Goal: Entertainment & Leisure: Consume media (video, audio)

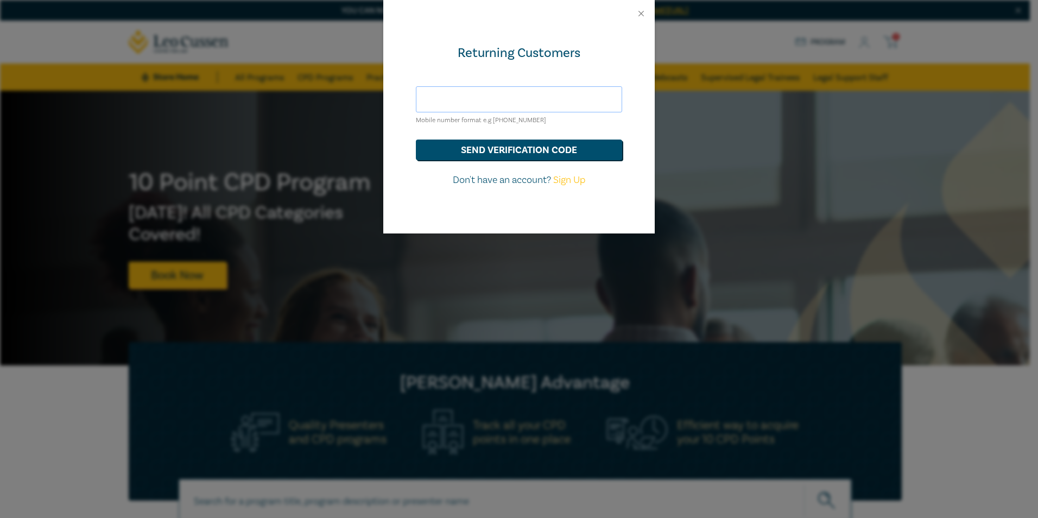
click at [541, 100] on input "text" at bounding box center [519, 99] width 206 height 26
type input "[EMAIL_ADDRESS][DOMAIN_NAME]"
click at [497, 153] on button "send verification code" at bounding box center [519, 150] width 206 height 21
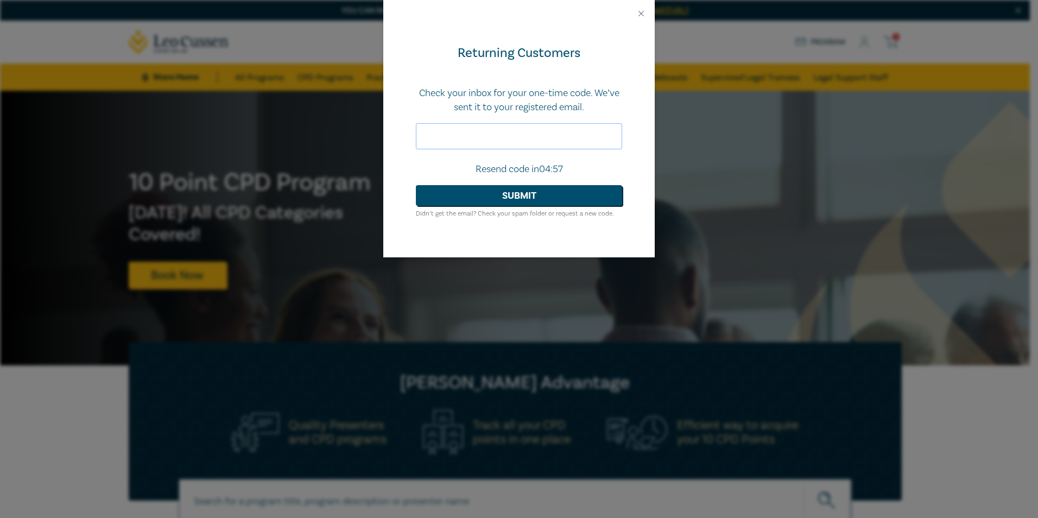
click at [502, 135] on input "text" at bounding box center [519, 136] width 206 height 26
click at [455, 137] on input "text" at bounding box center [519, 136] width 206 height 26
type input "934397"
click at [416, 185] on button "Submit" at bounding box center [519, 195] width 206 height 21
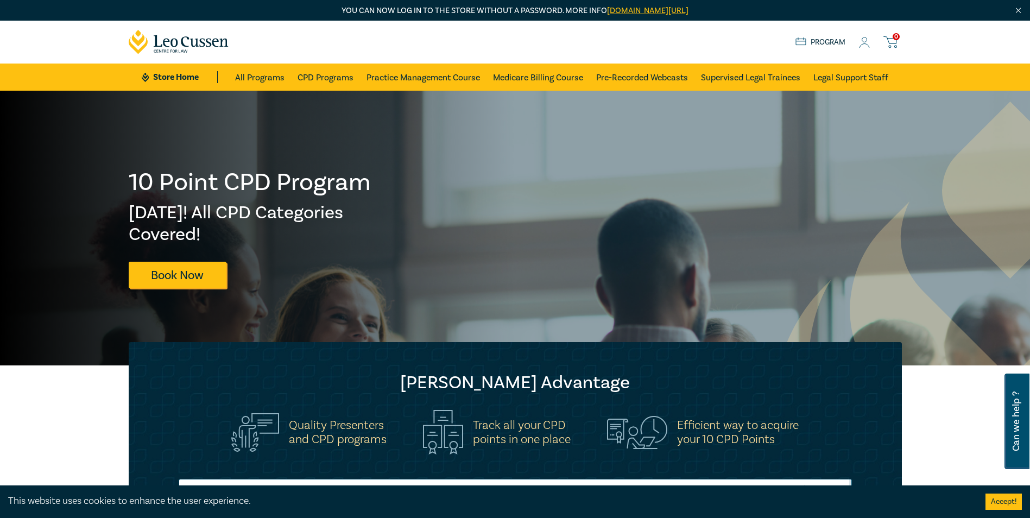
click at [864, 45] on icon at bounding box center [864, 42] width 11 height 11
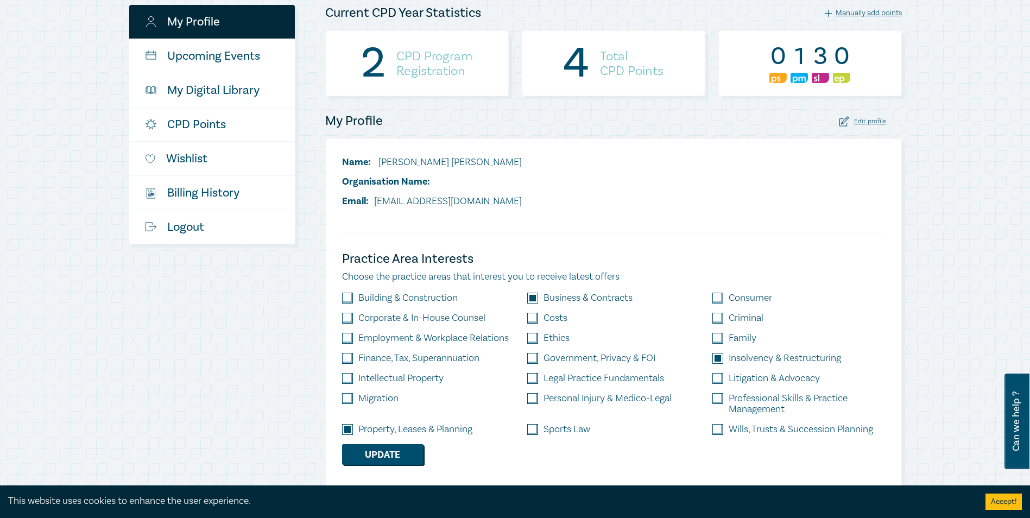
scroll to position [163, 0]
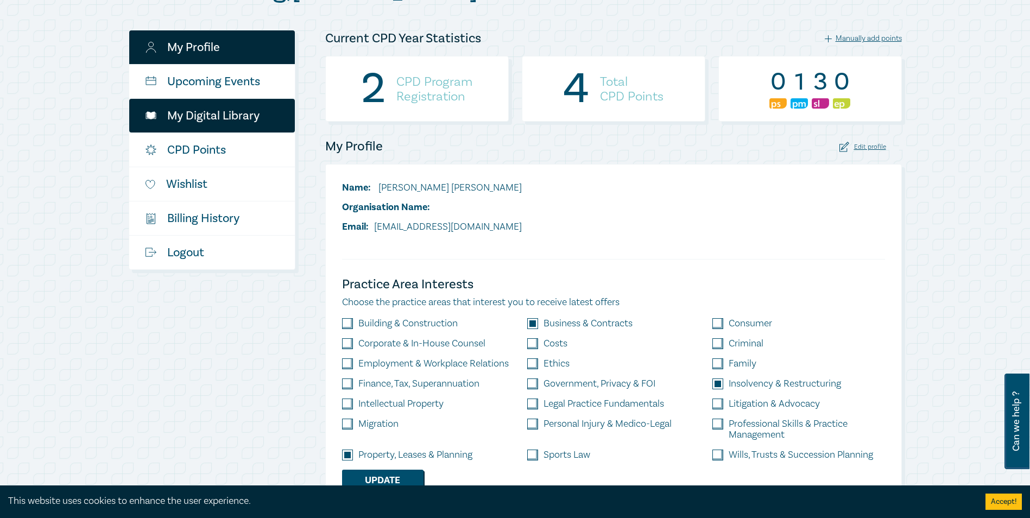
click at [252, 119] on link "My Digital Library" at bounding box center [212, 116] width 166 height 34
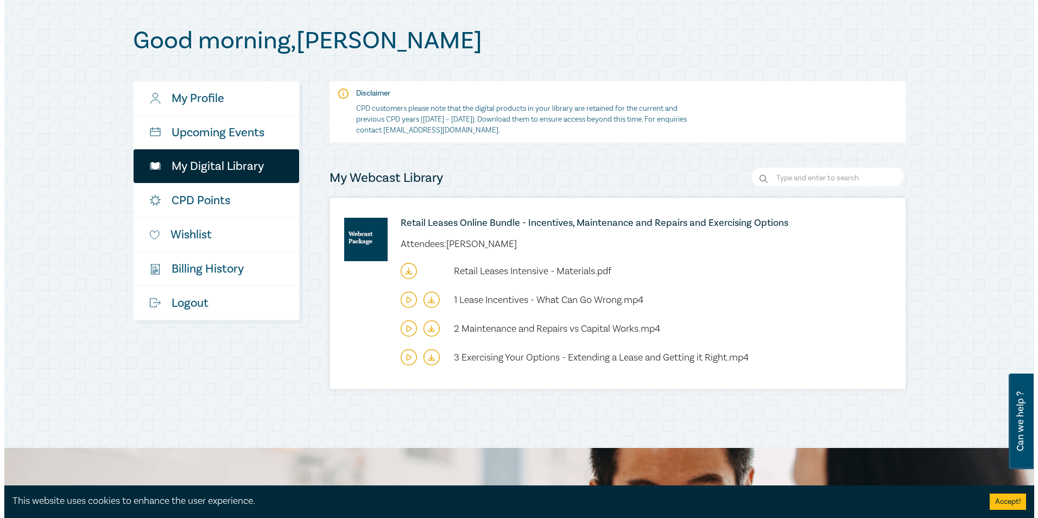
scroll to position [163, 0]
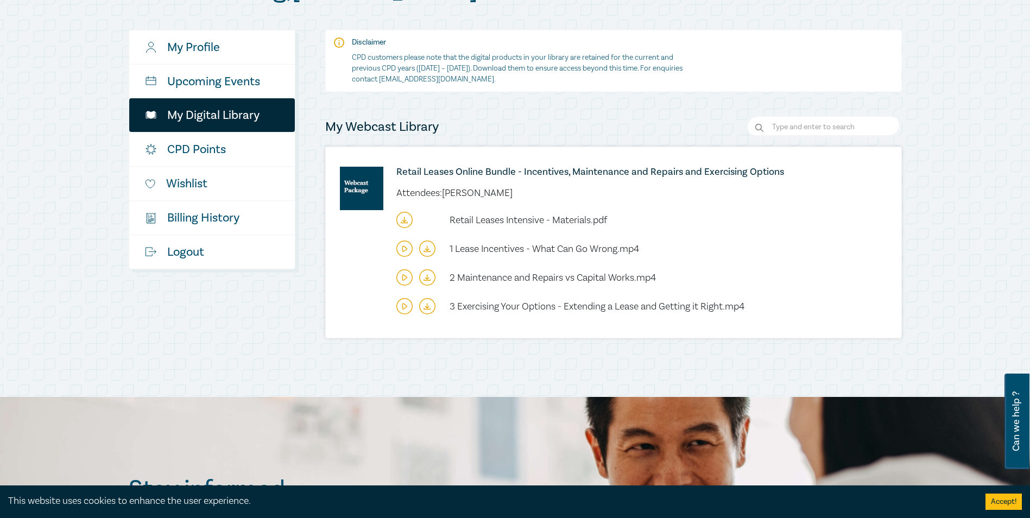
click at [389, 273] on div "Retail Leases Online Bundle - Incentives, Maintenance and Repairs and Exercisin…" at bounding box center [613, 242] width 575 height 191
click at [406, 276] on icon at bounding box center [404, 277] width 16 height 16
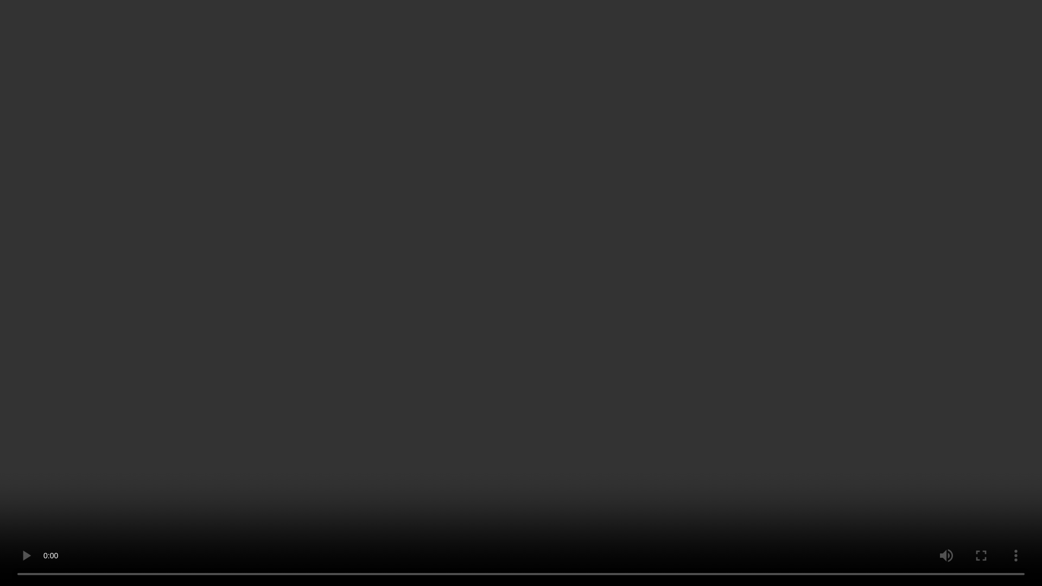
click at [588, 181] on video at bounding box center [521, 293] width 1042 height 586
click at [558, 223] on video at bounding box center [521, 293] width 1042 height 586
click at [430, 315] on video at bounding box center [521, 293] width 1042 height 586
click at [592, 280] on video at bounding box center [521, 293] width 1042 height 586
click at [479, 293] on video at bounding box center [521, 293] width 1042 height 586
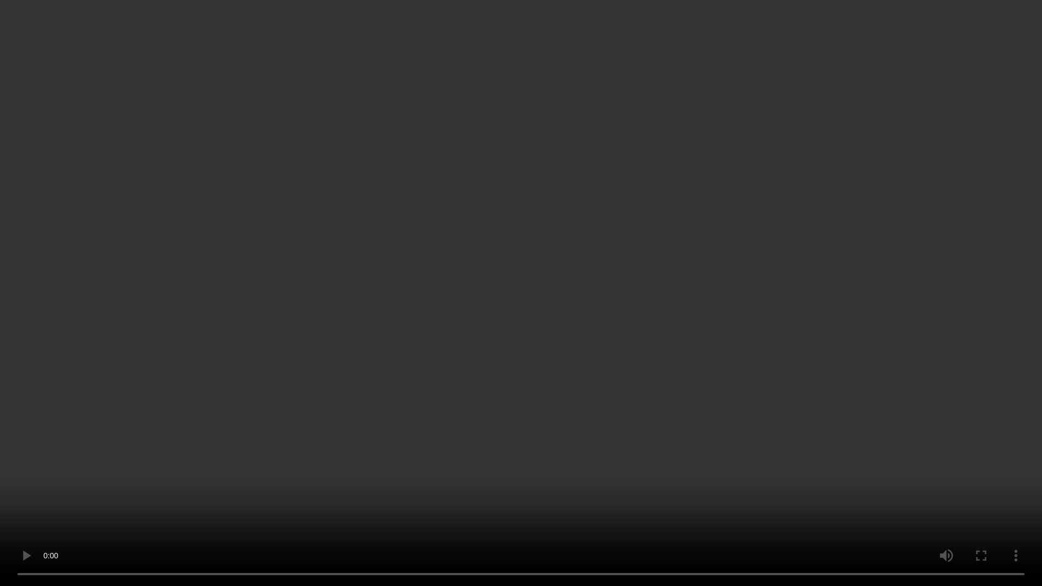
click at [528, 242] on video at bounding box center [521, 293] width 1042 height 586
click at [940, 389] on video at bounding box center [521, 293] width 1042 height 586
click at [670, 346] on video at bounding box center [521, 293] width 1042 height 586
click at [530, 276] on video at bounding box center [521, 293] width 1042 height 586
